Goal: Transaction & Acquisition: Purchase product/service

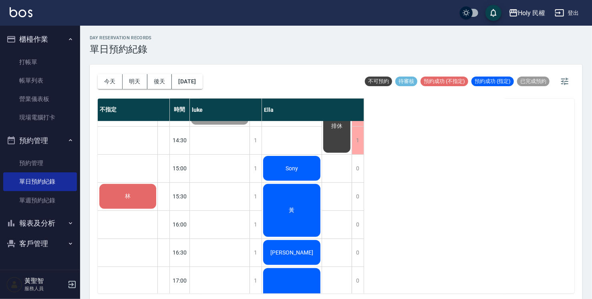
scroll to position [160, 0]
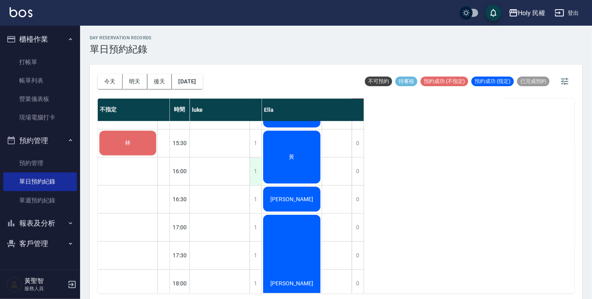
click at [257, 171] on div "1" at bounding box center [256, 171] width 12 height 28
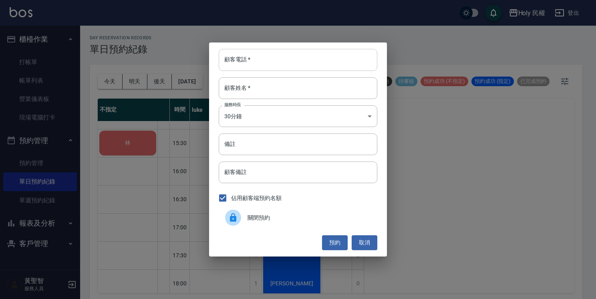
click at [243, 60] on input "顧客電話   *" at bounding box center [298, 60] width 159 height 22
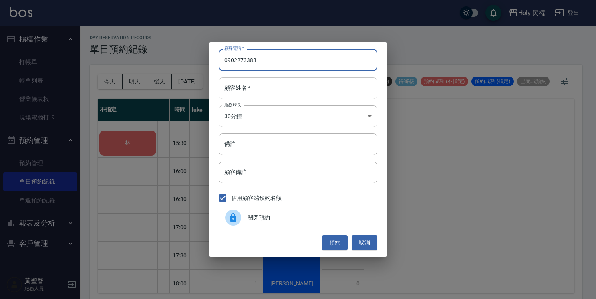
type input "0902273383"
click at [261, 94] on input "顧客姓名   *" at bounding box center [298, 88] width 159 height 22
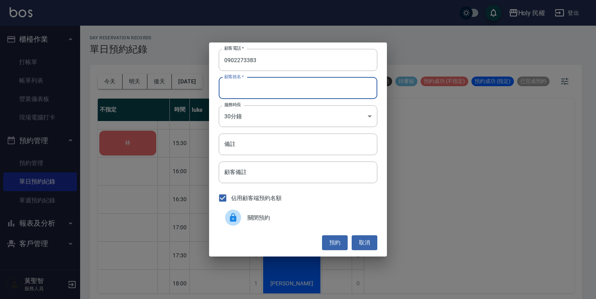
type input "t"
type input "陳"
click at [334, 244] on button "預約" at bounding box center [335, 242] width 26 height 15
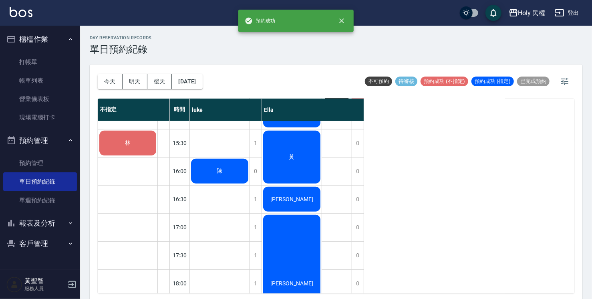
click at [221, 34] on span "陳" at bounding box center [219, 30] width 9 height 7
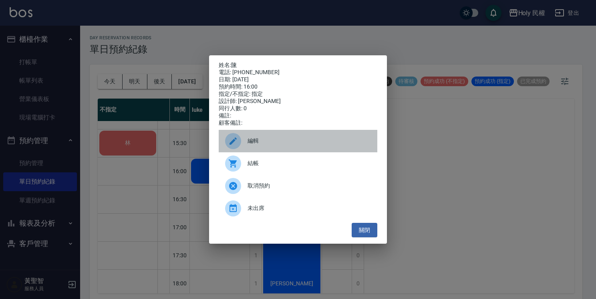
click at [263, 145] on span "編輯" at bounding box center [309, 141] width 123 height 8
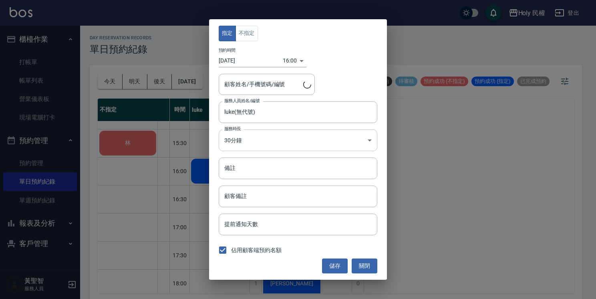
type input "陳/0902273383"
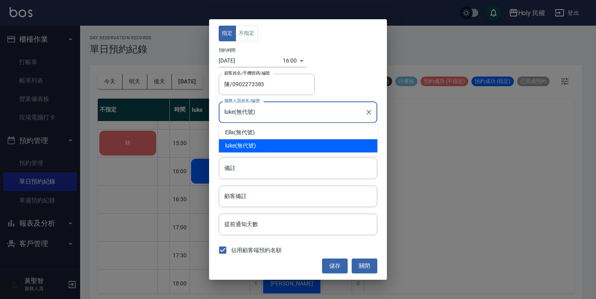
click at [276, 113] on input "luke(無代號)" at bounding box center [291, 112] width 139 height 14
click at [267, 110] on input "luke(無代號)" at bounding box center [291, 112] width 139 height 14
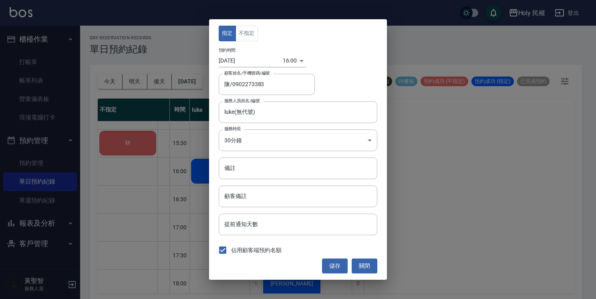
click at [425, 145] on div "指定 不指定 預約時間 2025/08/17 16:00 1755417600000 顧客姓名/手機號碼/編號 陳/0902273383 顧客姓名/手機號碼/…" at bounding box center [298, 149] width 596 height 299
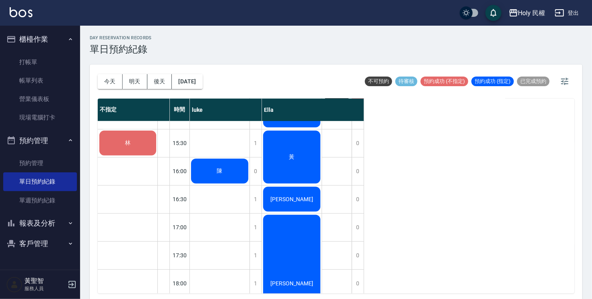
click at [214, 44] on div "陳" at bounding box center [220, 30] width 60 height 27
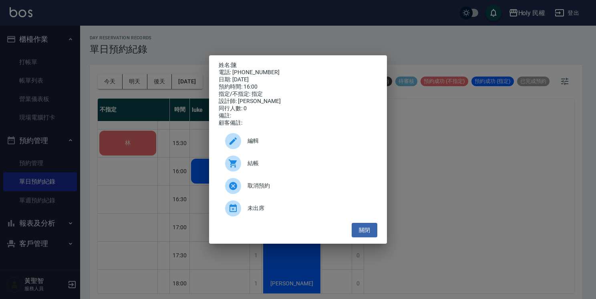
click at [252, 145] on span "編輯" at bounding box center [309, 141] width 123 height 8
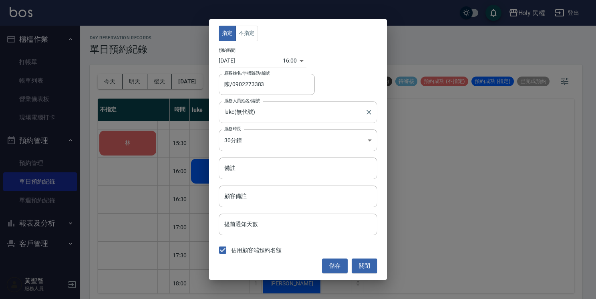
click at [288, 115] on input "luke(無代號)" at bounding box center [291, 112] width 139 height 14
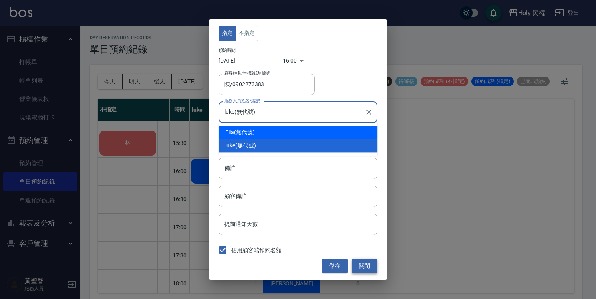
click at [358, 264] on button "關閉" at bounding box center [365, 265] width 26 height 15
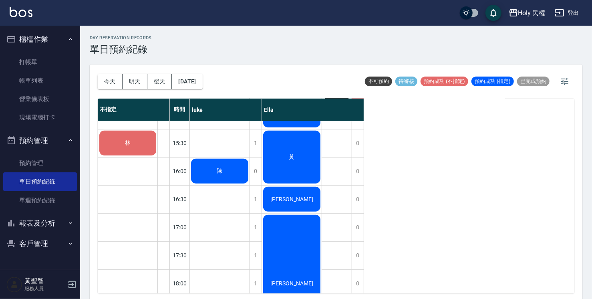
click at [227, 44] on div "陳" at bounding box center [220, 30] width 60 height 27
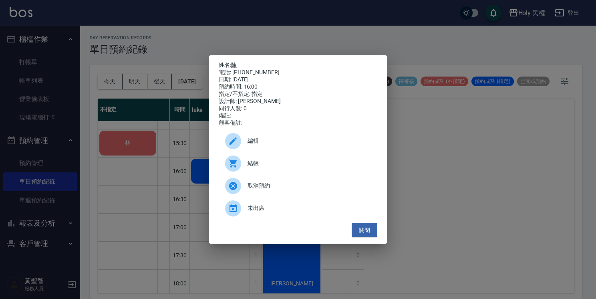
click at [256, 141] on span "編輯" at bounding box center [309, 141] width 123 height 8
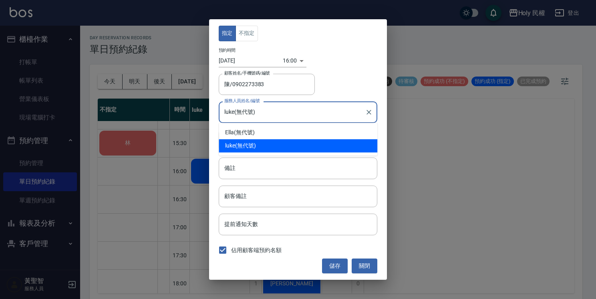
click at [258, 111] on input "luke(無代號)" at bounding box center [291, 112] width 139 height 14
click at [369, 115] on icon "Clear" at bounding box center [369, 112] width 8 height 8
click at [367, 244] on div "指定 不指定 預約時間 2025/08/17 16:00 1755417600000 顧客姓名/手機號碼/編號 陳/0902273383 顧客姓名/手機號碼/…" at bounding box center [298, 149] width 178 height 260
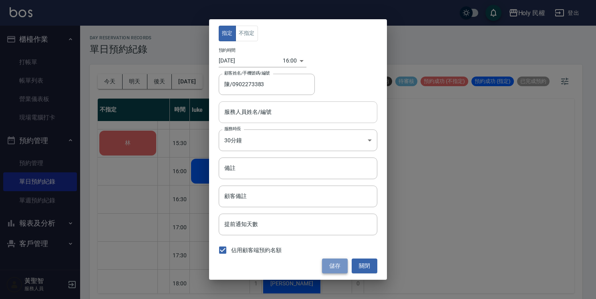
click at [339, 266] on button "儲存" at bounding box center [335, 265] width 26 height 15
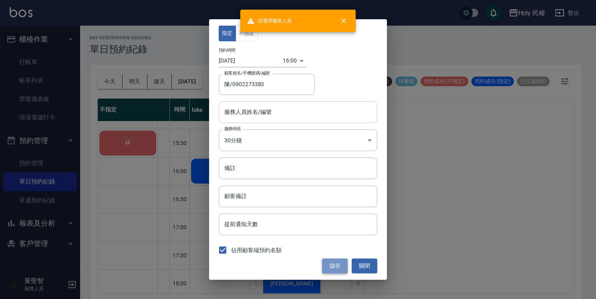
click at [339, 266] on button "儲存" at bounding box center [335, 265] width 26 height 15
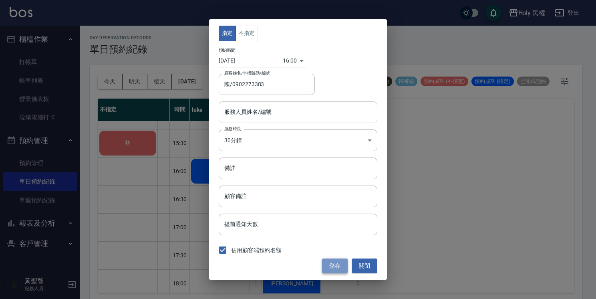
click at [339, 266] on button "儲存" at bounding box center [335, 265] width 26 height 15
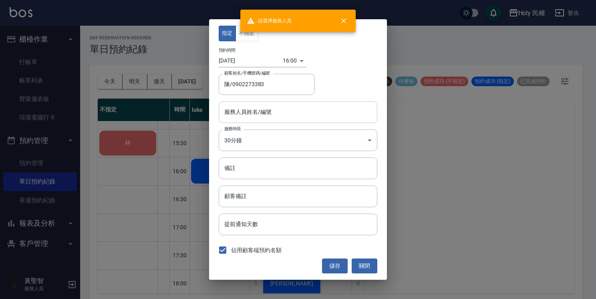
click at [437, 178] on div "指定 不指定 預約時間 2025/08/17 16:00 1755417600000 顧客姓名/手機號碼/編號 陳/0902273383 顧客姓名/手機號碼/…" at bounding box center [298, 149] width 596 height 299
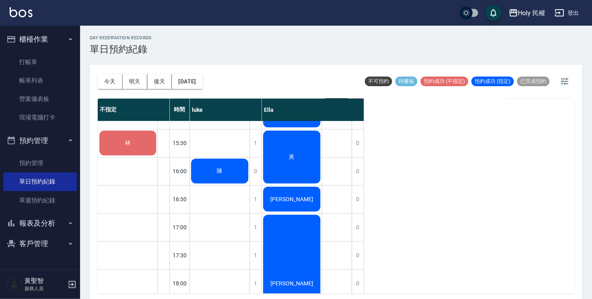
click at [227, 44] on div "陳" at bounding box center [220, 30] width 60 height 27
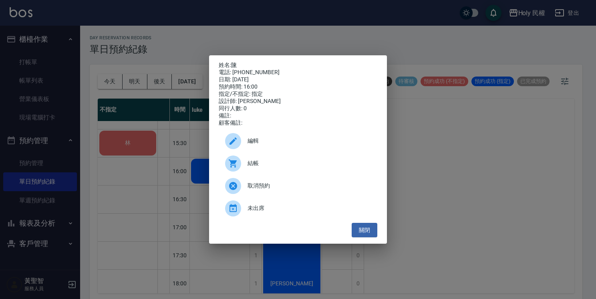
click at [439, 125] on div "姓名: 陳 電話: 0902273383 日期: 2025/08/17 預約時間: 16:00 指定/不指定: 指定 設計師: luke 同行人數: 0 備註…" at bounding box center [298, 149] width 596 height 299
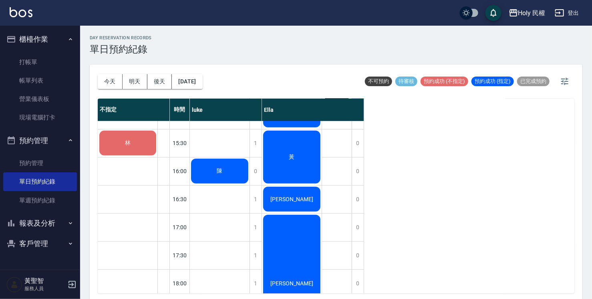
drag, startPoint x: 211, startPoint y: 173, endPoint x: 202, endPoint y: 174, distance: 8.9
click at [202, 44] on div "陳" at bounding box center [220, 30] width 60 height 27
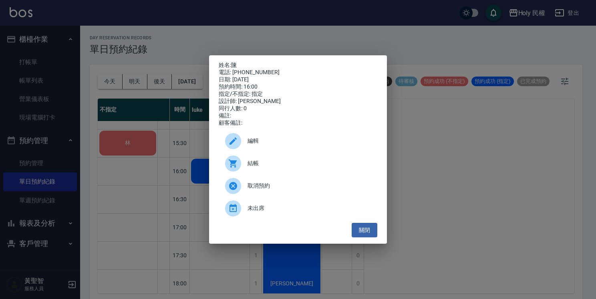
click at [163, 175] on div "姓名: 陳 電話: 0902273383 日期: 2025/08/17 預約時間: 16:00 指定/不指定: 指定 設計師: luke 同行人數: 0 備註…" at bounding box center [298, 149] width 596 height 299
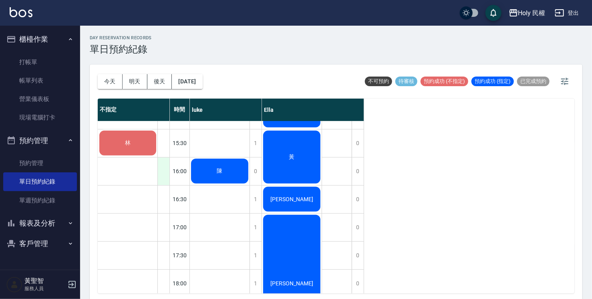
click at [163, 175] on div at bounding box center [163, 171] width 12 height 28
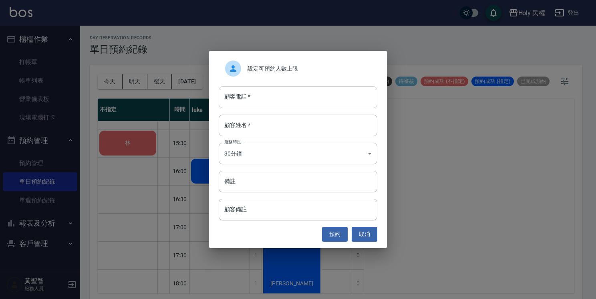
click at [250, 94] on input "顧客電話   *" at bounding box center [298, 97] width 159 height 22
type input "0902273383"
click at [247, 126] on input "顧客姓名   *" at bounding box center [298, 126] width 159 height 22
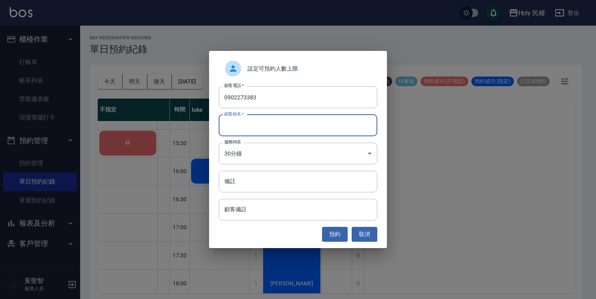
type input "t"
type input "陳"
click at [342, 234] on button "預約" at bounding box center [335, 234] width 26 height 15
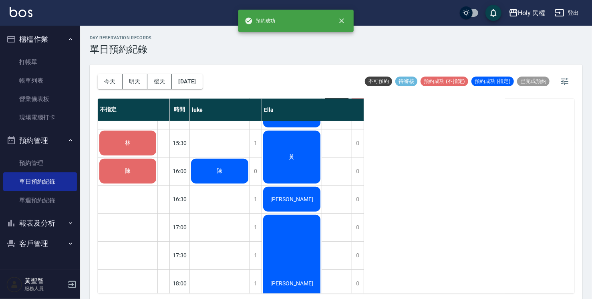
click at [230, 44] on div "陳" at bounding box center [220, 30] width 60 height 27
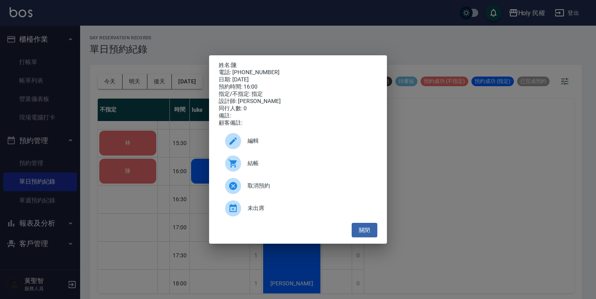
click at [258, 189] on span "取消預約" at bounding box center [309, 185] width 123 height 8
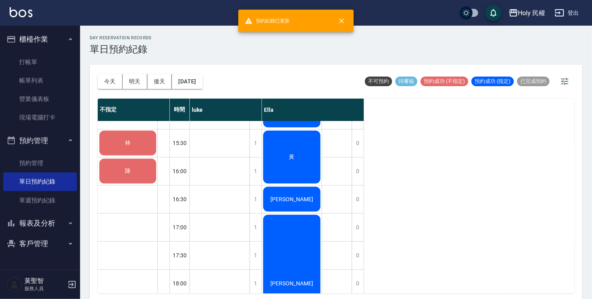
scroll to position [120, 0]
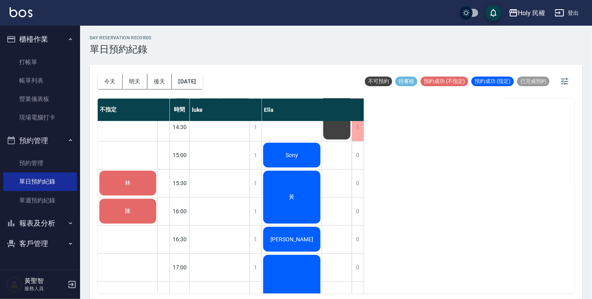
click at [250, 85] on div "黃" at bounding box center [220, 70] width 60 height 27
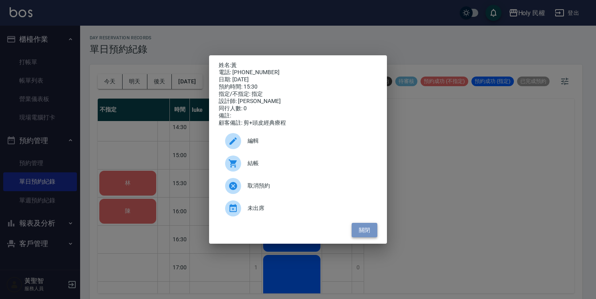
click at [362, 238] on button "關閉" at bounding box center [365, 230] width 26 height 15
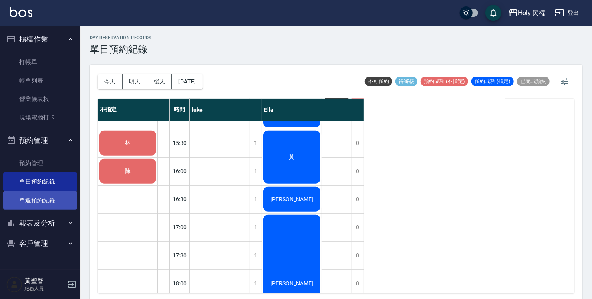
scroll to position [200, 0]
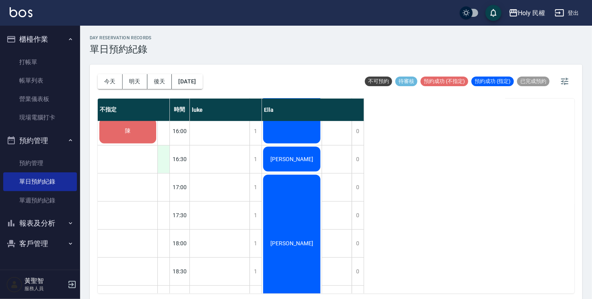
click at [167, 155] on div at bounding box center [163, 159] width 12 height 28
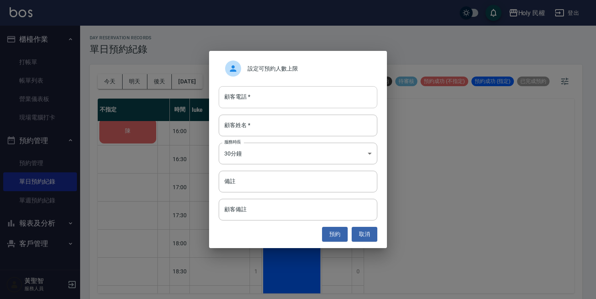
click at [303, 95] on input "顧客電話   *" at bounding box center [298, 97] width 159 height 22
type input "0909010658"
click at [350, 123] on input "顧客姓名   *" at bounding box center [298, 126] width 159 height 22
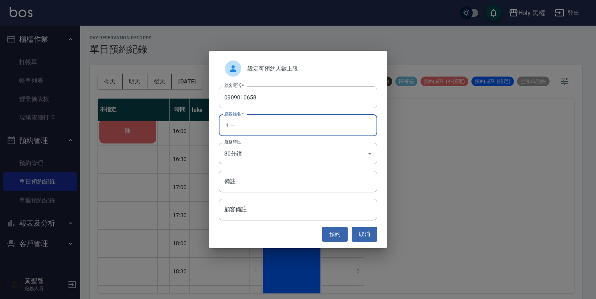
type input "ㄐ"
type input "楊"
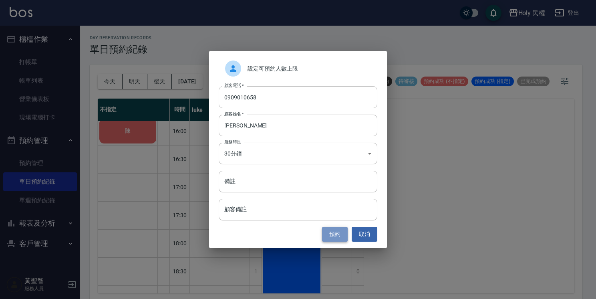
click at [337, 237] on button "預約" at bounding box center [335, 234] width 26 height 15
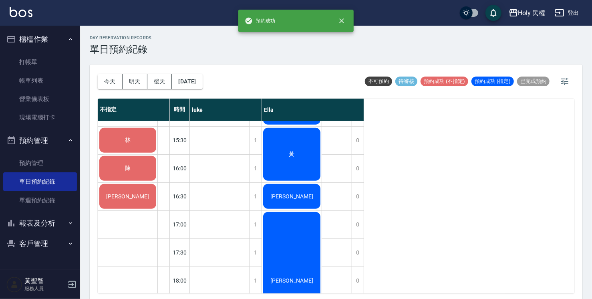
scroll to position [120, 0]
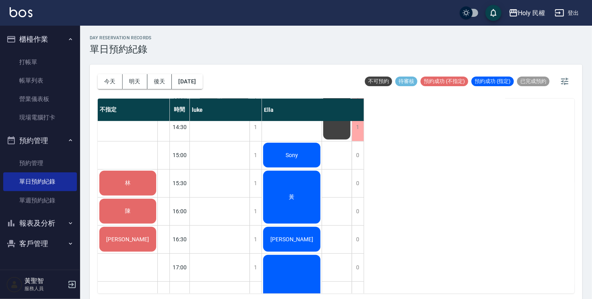
click at [135, 187] on div "林" at bounding box center [127, 182] width 59 height 27
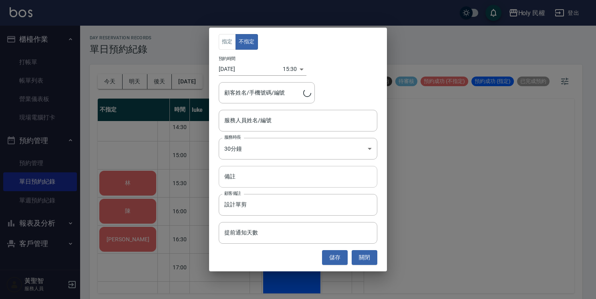
type input "林/0975341058/"
click at [258, 120] on input "服務人員姓名/編號" at bounding box center [297, 120] width 151 height 14
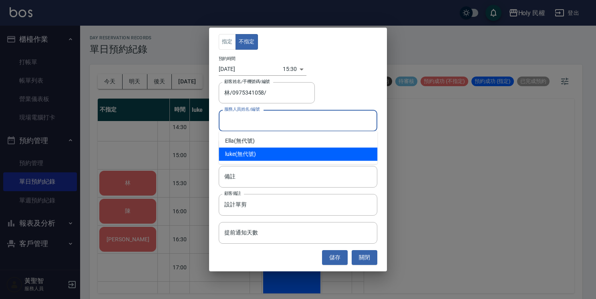
click at [260, 154] on div "luke (無代號)" at bounding box center [298, 153] width 159 height 13
type input "luke(無代號)"
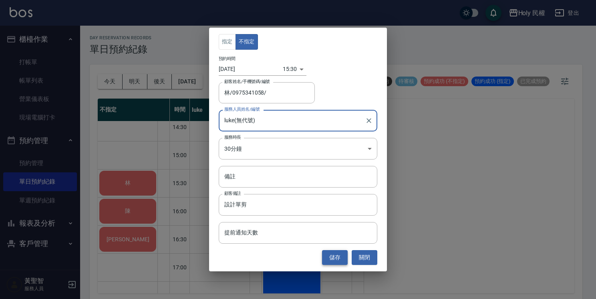
click at [331, 260] on button "儲存" at bounding box center [335, 257] width 26 height 15
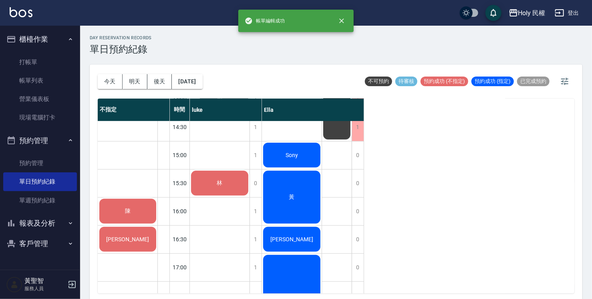
click at [233, 85] on div "林" at bounding box center [220, 70] width 60 height 27
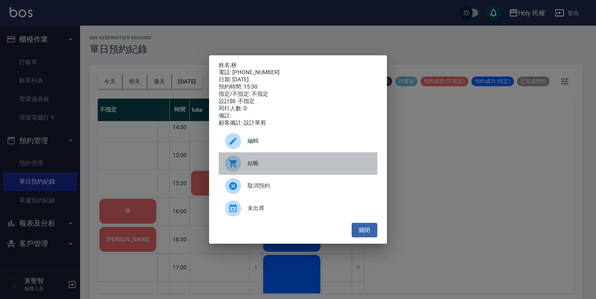
click at [246, 167] on div at bounding box center [236, 163] width 22 height 16
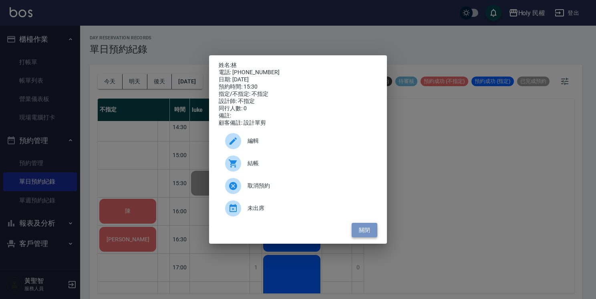
click at [363, 232] on button "關閉" at bounding box center [365, 230] width 26 height 15
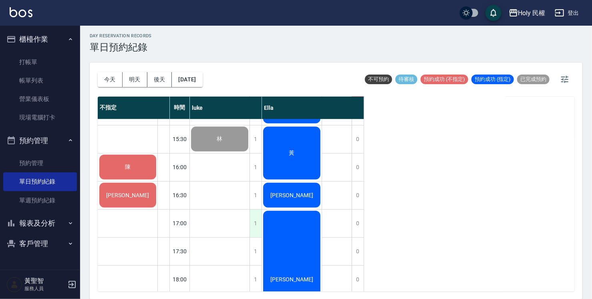
scroll to position [202, 0]
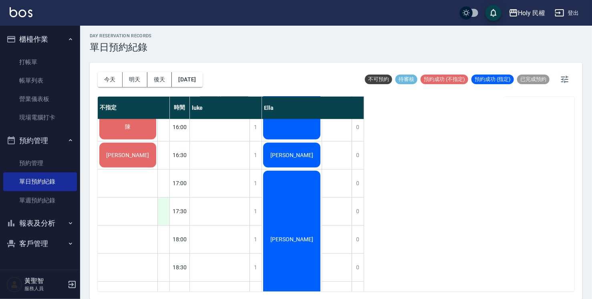
click at [162, 210] on div at bounding box center [163, 211] width 12 height 28
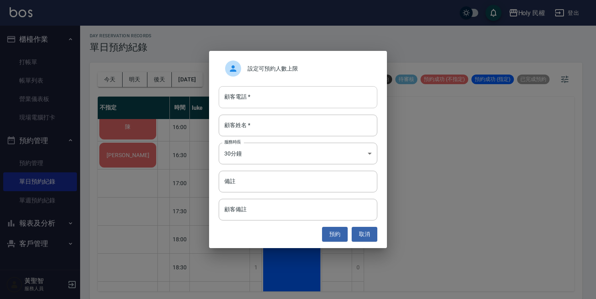
click at [261, 101] on input "顧客電話   *" at bounding box center [298, 97] width 159 height 22
type input "0979099204"
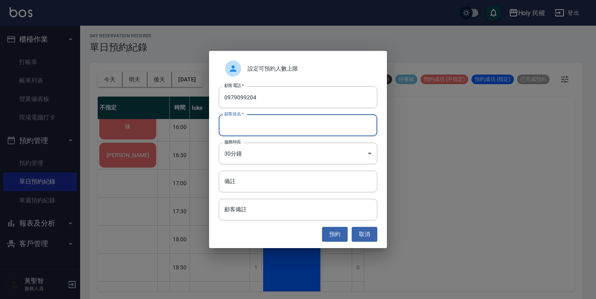
click at [296, 121] on input "顧客姓名   *" at bounding box center [298, 126] width 159 height 22
type input "林"
click at [334, 233] on button "預約" at bounding box center [335, 234] width 26 height 15
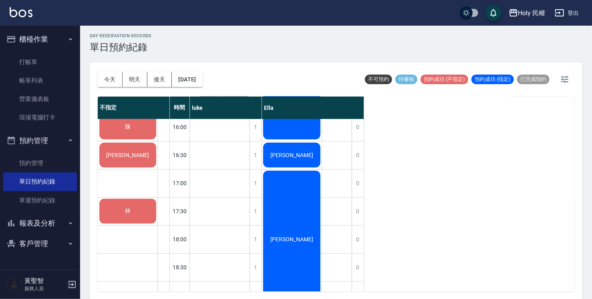
click at [135, 141] on div "楊" at bounding box center [127, 126] width 59 height 27
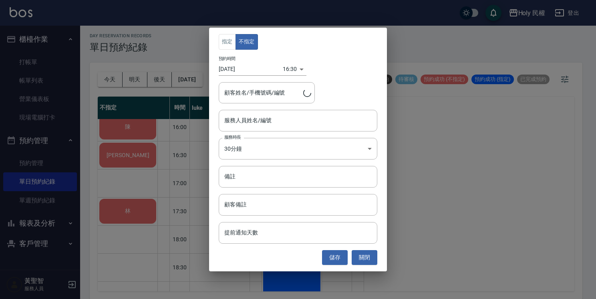
type input "楊/0909010658"
click at [368, 257] on button "關閉" at bounding box center [365, 257] width 26 height 15
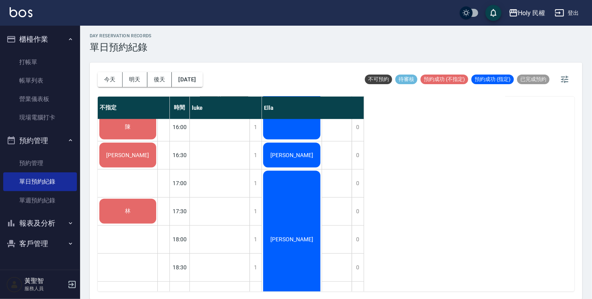
click at [138, 141] on div "楊" at bounding box center [127, 126] width 59 height 27
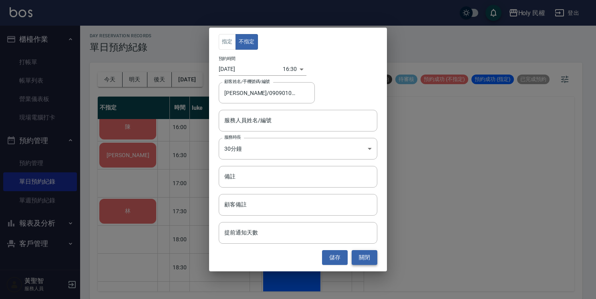
click at [366, 262] on button "關閉" at bounding box center [365, 257] width 26 height 15
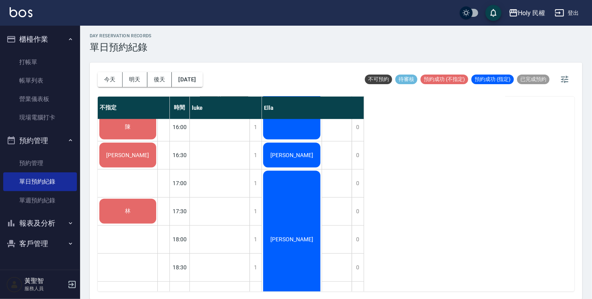
click at [127, 131] on span "楊" at bounding box center [127, 126] width 9 height 7
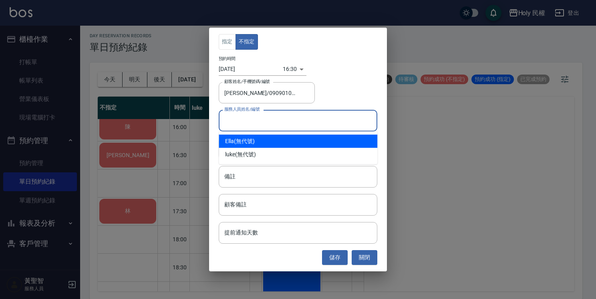
click at [270, 121] on input "服務人員姓名/編號" at bounding box center [297, 120] width 151 height 14
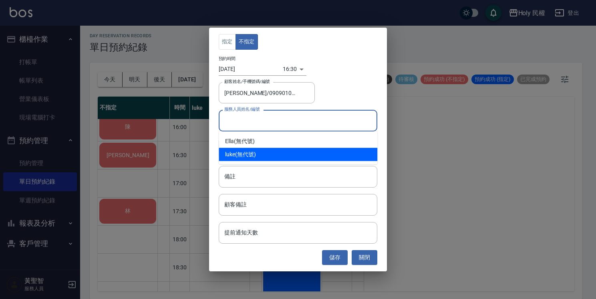
click at [255, 153] on div "luke (無代號)" at bounding box center [298, 154] width 159 height 13
type input "luke(無代號)"
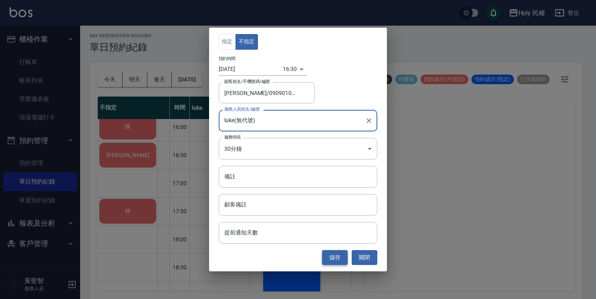
click at [339, 259] on button "儲存" at bounding box center [335, 257] width 26 height 15
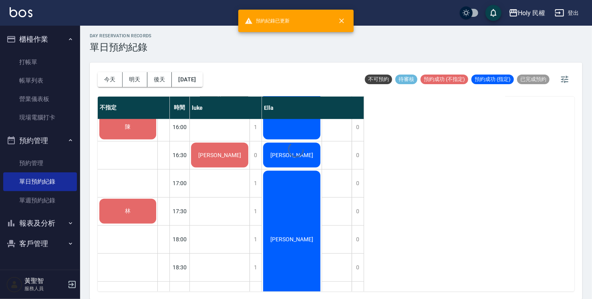
click at [210, 155] on div at bounding box center [296, 149] width 592 height 299
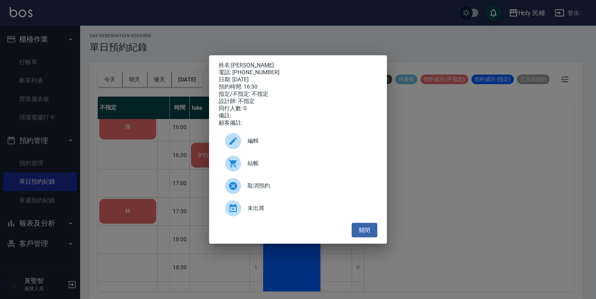
click at [259, 190] on span "取消預約" at bounding box center [309, 185] width 123 height 8
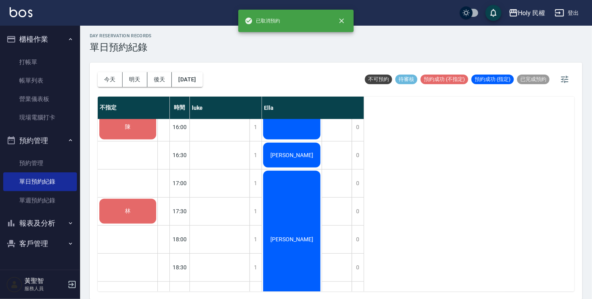
scroll to position [162, 0]
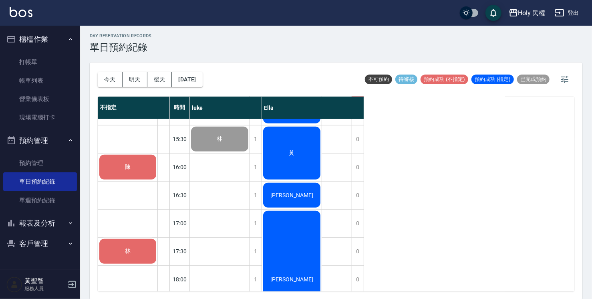
click at [138, 171] on div "陳" at bounding box center [127, 166] width 59 height 27
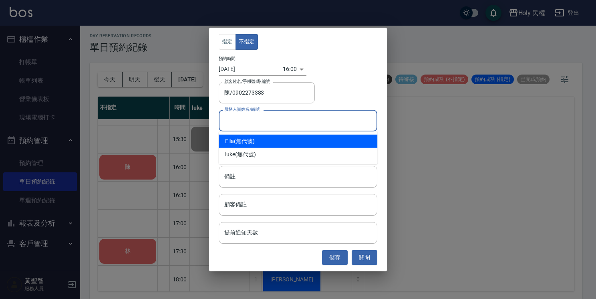
click at [268, 121] on input "服務人員姓名/編號" at bounding box center [297, 120] width 151 height 14
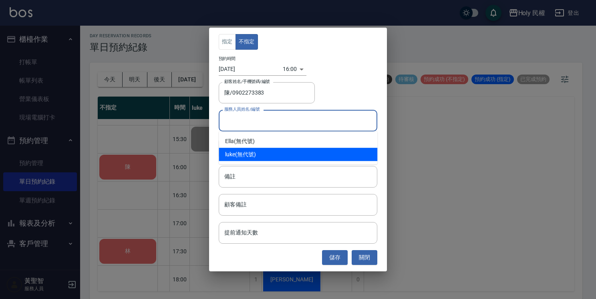
click at [264, 154] on div "luke (無代號)" at bounding box center [298, 154] width 159 height 13
type input "luke(無代號)"
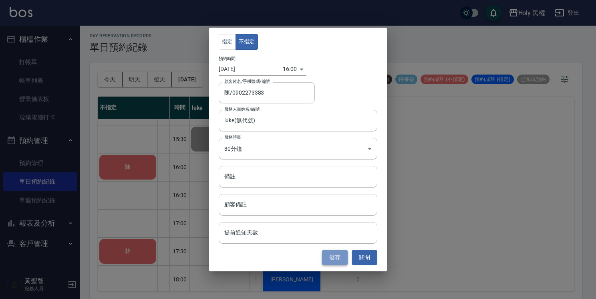
click at [338, 259] on button "儲存" at bounding box center [335, 257] width 26 height 15
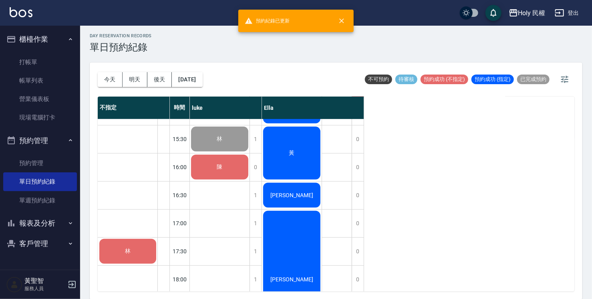
click at [222, 30] on span "陳" at bounding box center [219, 26] width 9 height 7
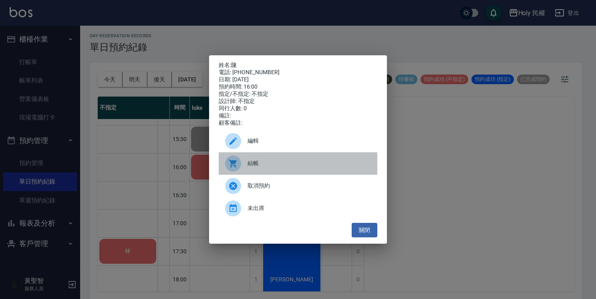
click at [267, 166] on span "結帳" at bounding box center [309, 163] width 123 height 8
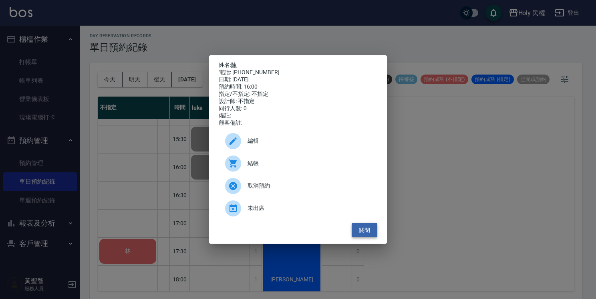
click at [363, 238] on button "關閉" at bounding box center [365, 230] width 26 height 15
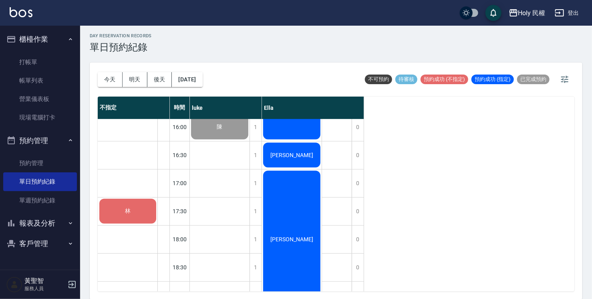
scroll to position [282, 0]
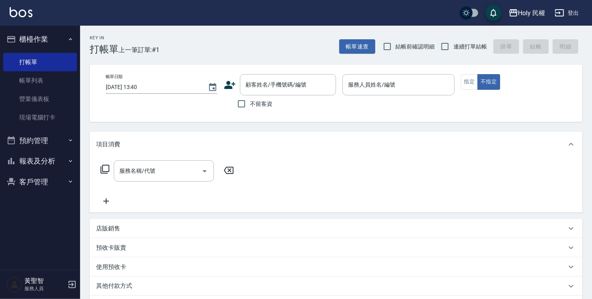
click at [232, 81] on icon at bounding box center [230, 85] width 12 height 12
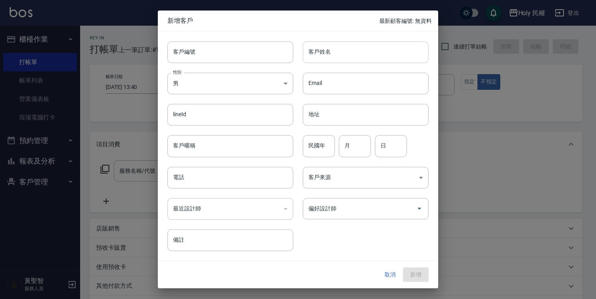
click at [335, 52] on input "客戶姓名" at bounding box center [366, 52] width 126 height 22
type input "5"
type input "竺"
click at [200, 178] on input "電話" at bounding box center [230, 178] width 126 height 22
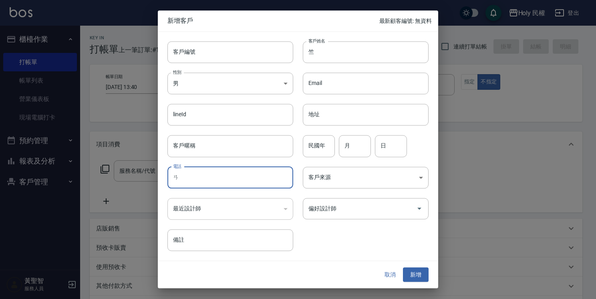
type input "ㄞ"
type input "0932547180"
click at [418, 273] on button "新增" at bounding box center [416, 274] width 26 height 15
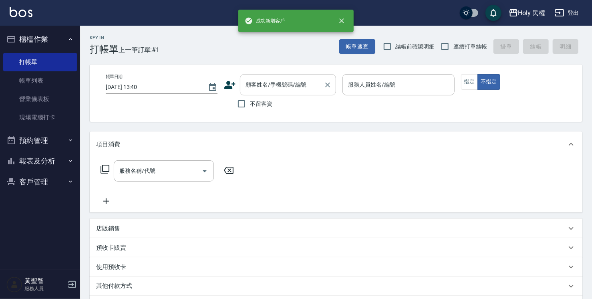
click at [283, 85] on input "顧客姓名/手機號碼/編號" at bounding box center [282, 85] width 77 height 14
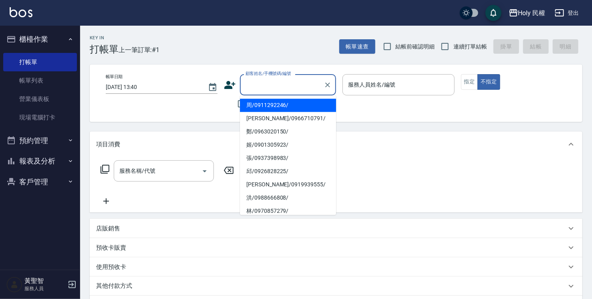
type input "5"
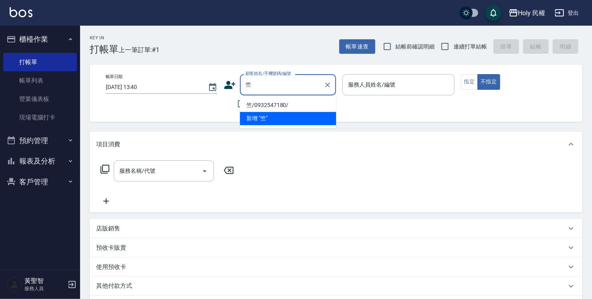
click at [275, 104] on li "竺/0932547180/" at bounding box center [288, 105] width 96 height 13
type input "竺/0932547180/"
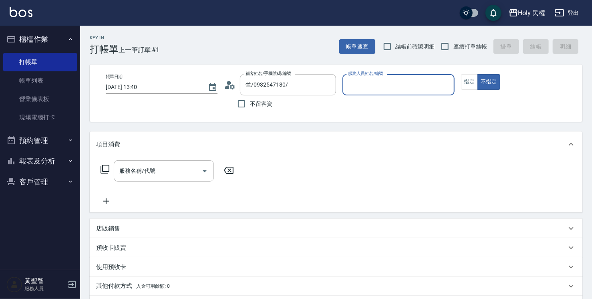
click at [389, 81] on input "服務人員姓名/編號" at bounding box center [398, 85] width 105 height 14
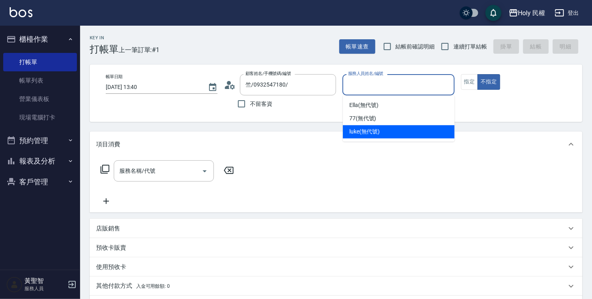
click at [372, 134] on span "luke (無代號)" at bounding box center [364, 131] width 31 height 8
type input "luke(無代號)"
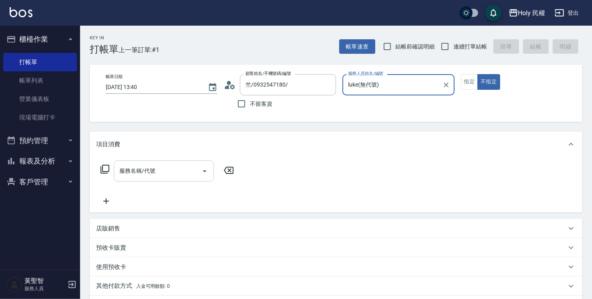
click at [159, 172] on input "服務名稱/代號" at bounding box center [157, 171] width 81 height 14
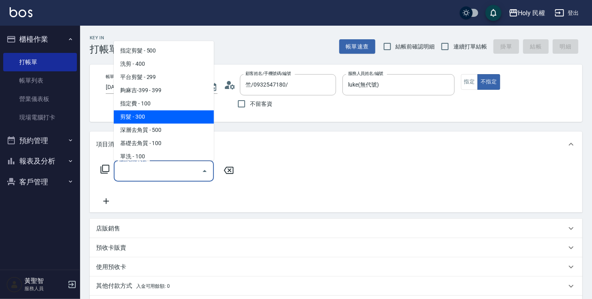
click at [143, 119] on span "剪髮 - 300" at bounding box center [164, 116] width 100 height 13
type input "剪髮(C02)"
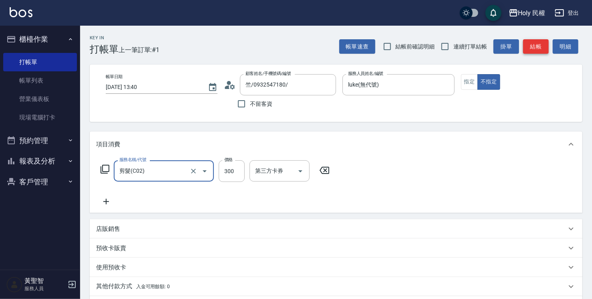
click at [535, 50] on button "結帳" at bounding box center [536, 46] width 26 height 15
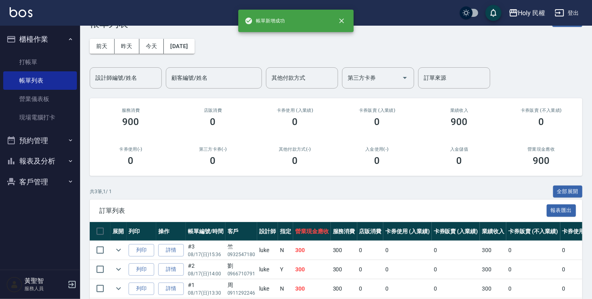
scroll to position [62, 0]
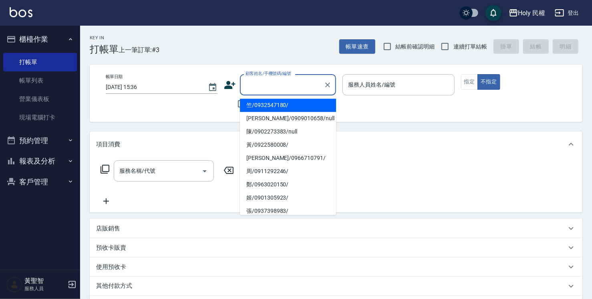
click at [266, 85] on input "顧客姓名/手機號碼/編號" at bounding box center [282, 85] width 77 height 14
click at [275, 105] on li "竺/0932547180/" at bounding box center [288, 105] width 96 height 13
type input "竺/0932547180/"
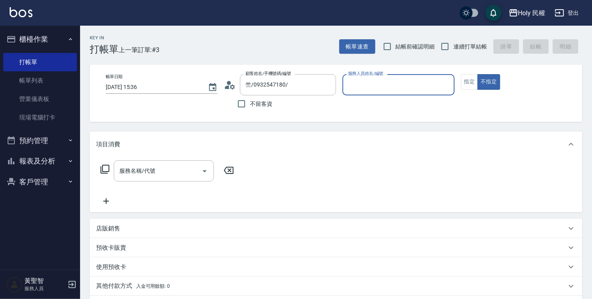
click at [364, 91] on input "服務人員姓名/編號" at bounding box center [398, 85] width 105 height 14
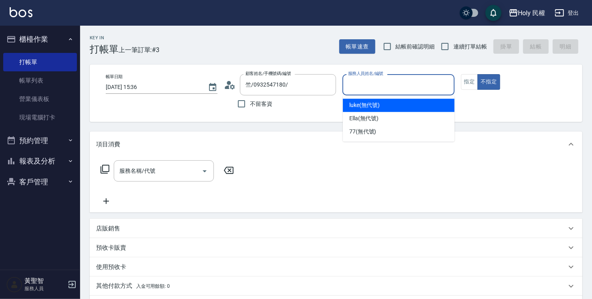
click at [365, 102] on span "luke (無代號)" at bounding box center [364, 105] width 31 height 8
type input "luke(無代號)"
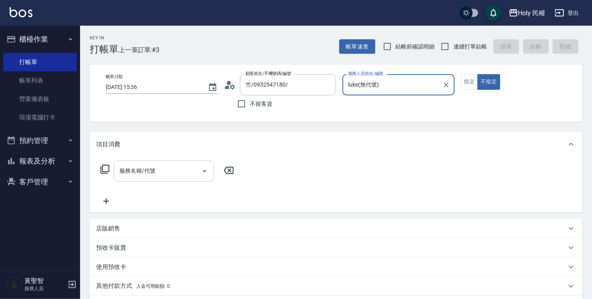
click at [159, 176] on input "服務名稱/代號" at bounding box center [157, 171] width 81 height 14
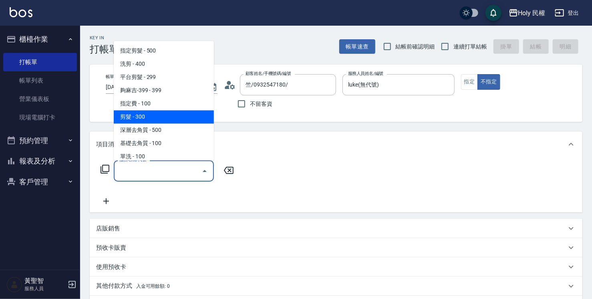
click at [144, 119] on span "剪髮 - 300" at bounding box center [164, 116] width 100 height 13
type input "剪髮(C02)"
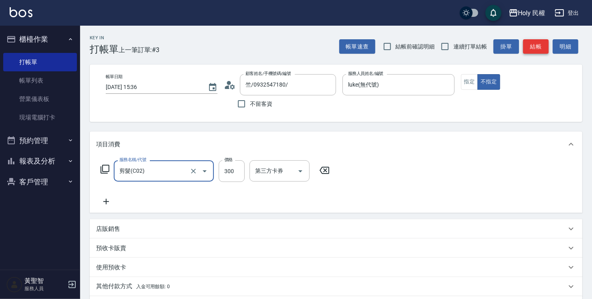
click at [543, 43] on button "結帳" at bounding box center [536, 46] width 26 height 15
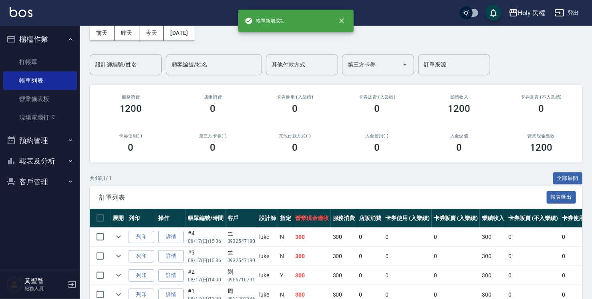
scroll to position [81, 0]
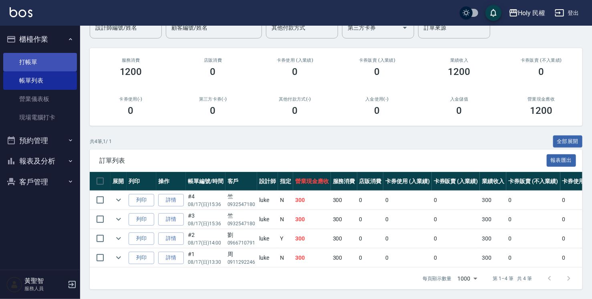
click at [35, 60] on link "打帳單" at bounding box center [40, 62] width 74 height 18
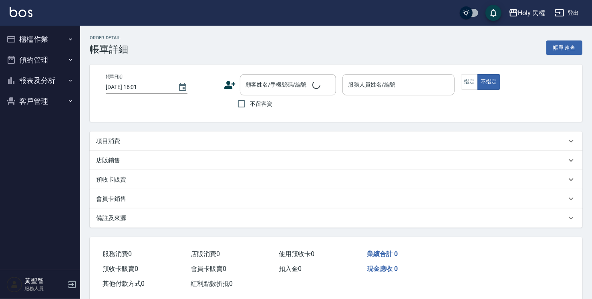
type input "[DATE] 15:30"
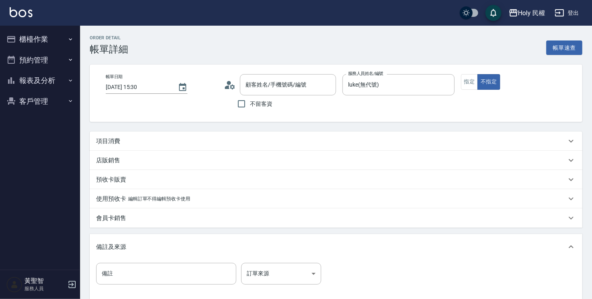
type input "luke(無代號)"
type input "林/0975341058/"
click at [242, 137] on div "項目消費" at bounding box center [331, 141] width 470 height 8
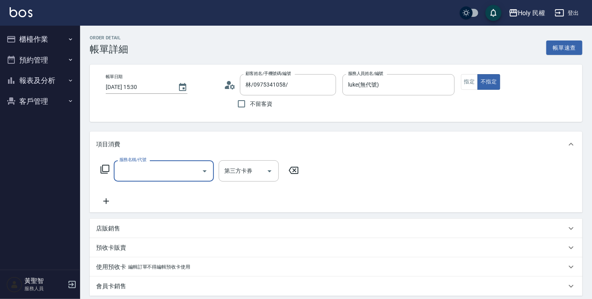
click at [158, 165] on input "服務名稱/代號" at bounding box center [157, 171] width 81 height 14
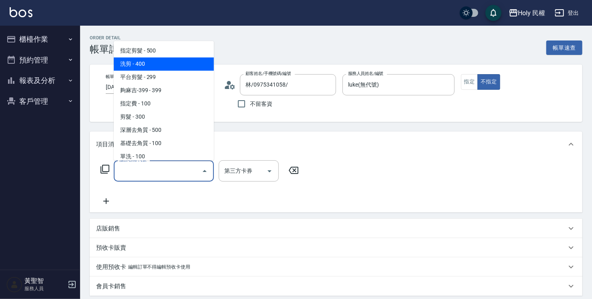
click at [146, 67] on span "洗剪 - 400" at bounding box center [164, 63] width 100 height 13
type input "洗剪(3)"
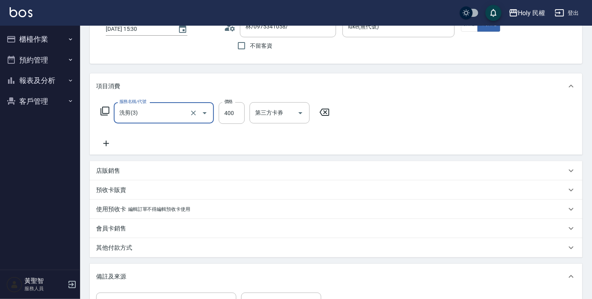
scroll to position [160, 0]
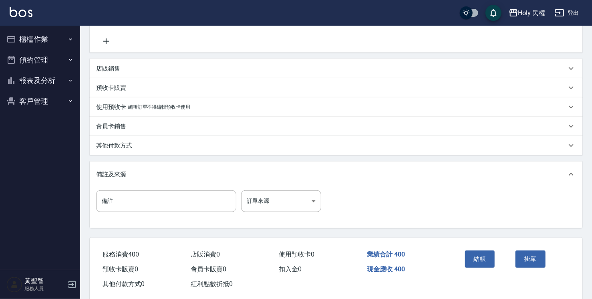
click at [482, 250] on div "結帳" at bounding box center [487, 264] width 51 height 35
click at [482, 258] on button "結帳" at bounding box center [480, 258] width 30 height 17
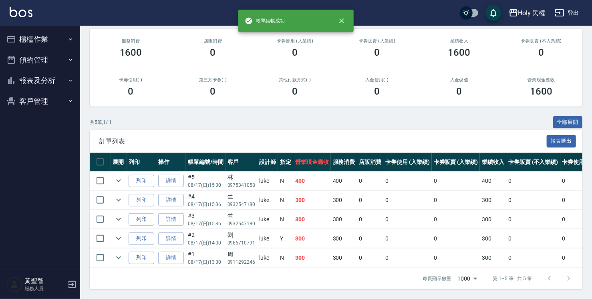
scroll to position [100, 0]
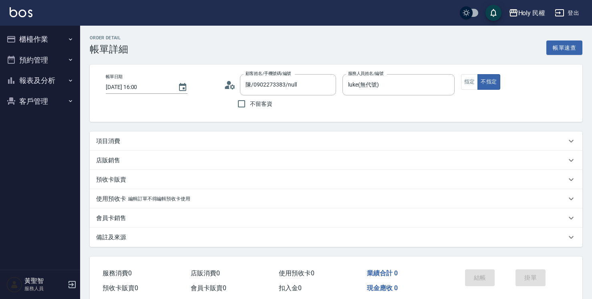
click at [274, 141] on div "項目消費" at bounding box center [331, 141] width 470 height 8
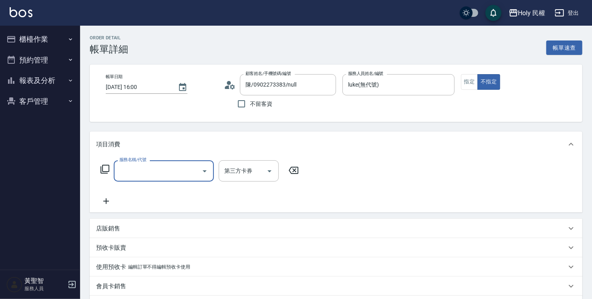
click at [144, 175] on input "服務名稱/代號" at bounding box center [157, 171] width 81 height 14
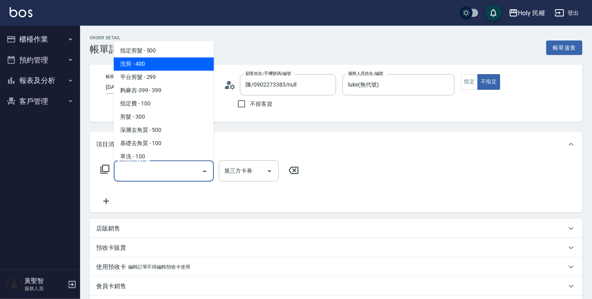
click at [153, 63] on span "洗剪 - 400" at bounding box center [164, 63] width 100 height 13
type input "洗剪(3)"
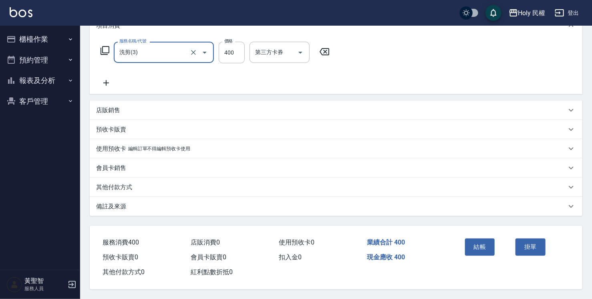
scroll to position [121, 0]
click at [477, 246] on button "結帳" at bounding box center [480, 246] width 30 height 17
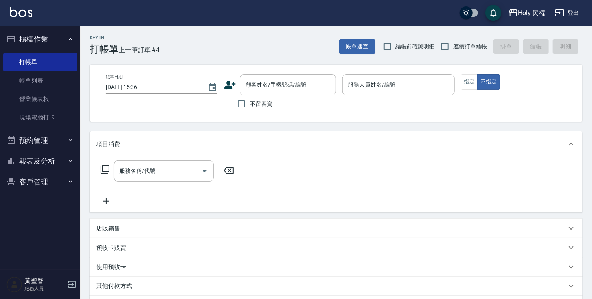
click at [232, 86] on icon at bounding box center [230, 85] width 12 height 12
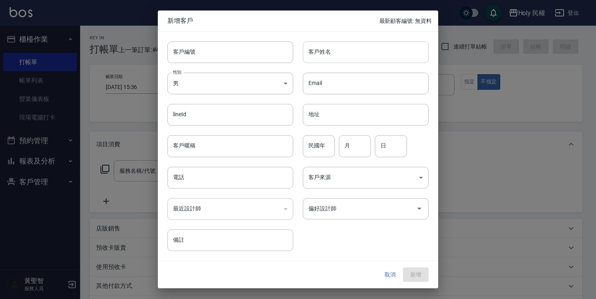
click at [328, 53] on input "客戶姓名" at bounding box center [366, 52] width 126 height 22
type input "j"
type input "吳"
click at [229, 177] on input "電話" at bounding box center [230, 178] width 126 height 22
type input "ㄢ"
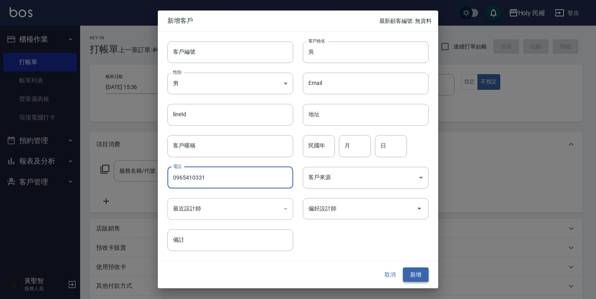
type input "0965410331"
click at [419, 274] on button "新增" at bounding box center [416, 274] width 26 height 15
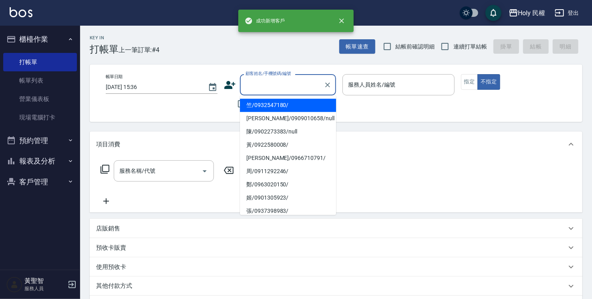
click at [304, 86] on input "顧客姓名/手機號碼/編號" at bounding box center [282, 85] width 77 height 14
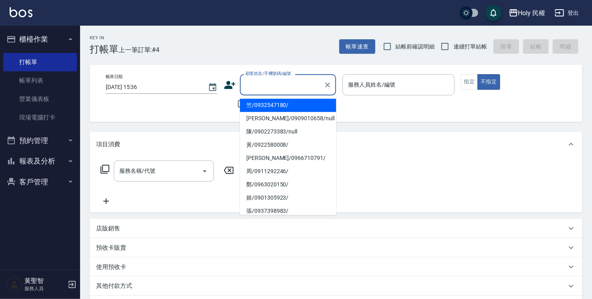
type input "j"
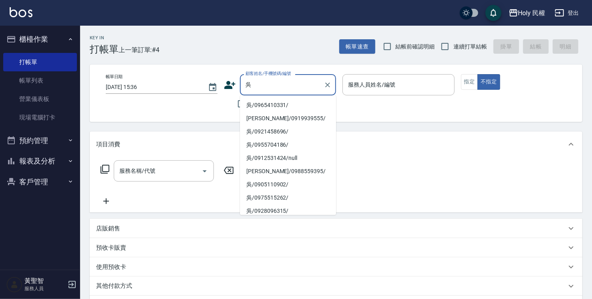
click at [268, 103] on li "吳/0965410331/" at bounding box center [288, 105] width 96 height 13
type input "吳/0965410331/"
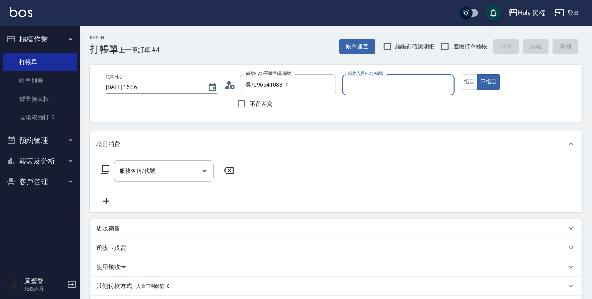
click at [365, 87] on input "服務人員姓名/編號" at bounding box center [398, 85] width 105 height 14
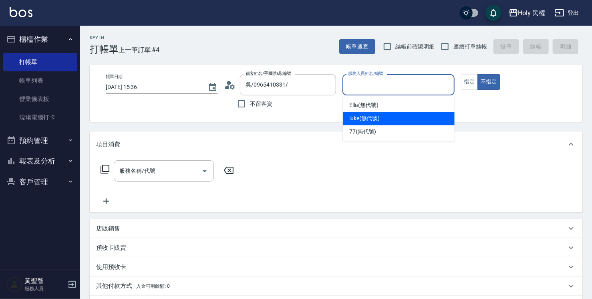
click at [368, 121] on span "luke (無代號)" at bounding box center [364, 118] width 31 height 8
type input "luke(無代號)"
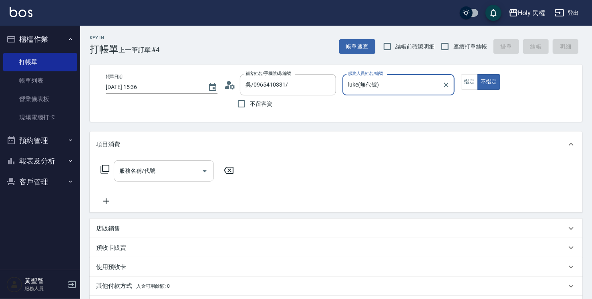
click at [135, 175] on input "服務名稱/代號" at bounding box center [157, 171] width 81 height 14
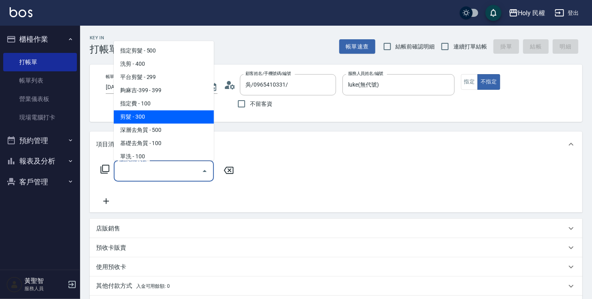
click at [155, 113] on span "剪髮 - 300" at bounding box center [164, 116] width 100 height 13
type input "剪髮(C02)"
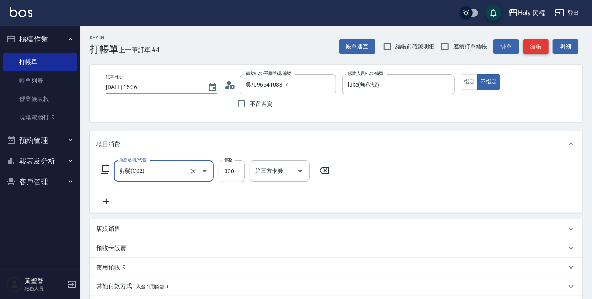
click at [535, 48] on button "結帳" at bounding box center [536, 46] width 26 height 15
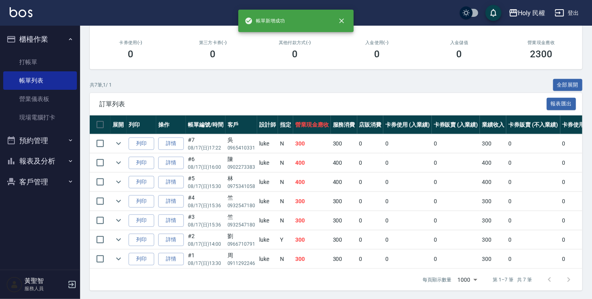
scroll to position [138, 0]
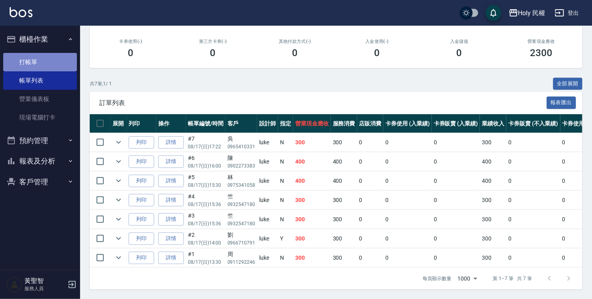
click at [34, 64] on link "打帳單" at bounding box center [40, 62] width 74 height 18
